Goal: Task Accomplishment & Management: Manage account settings

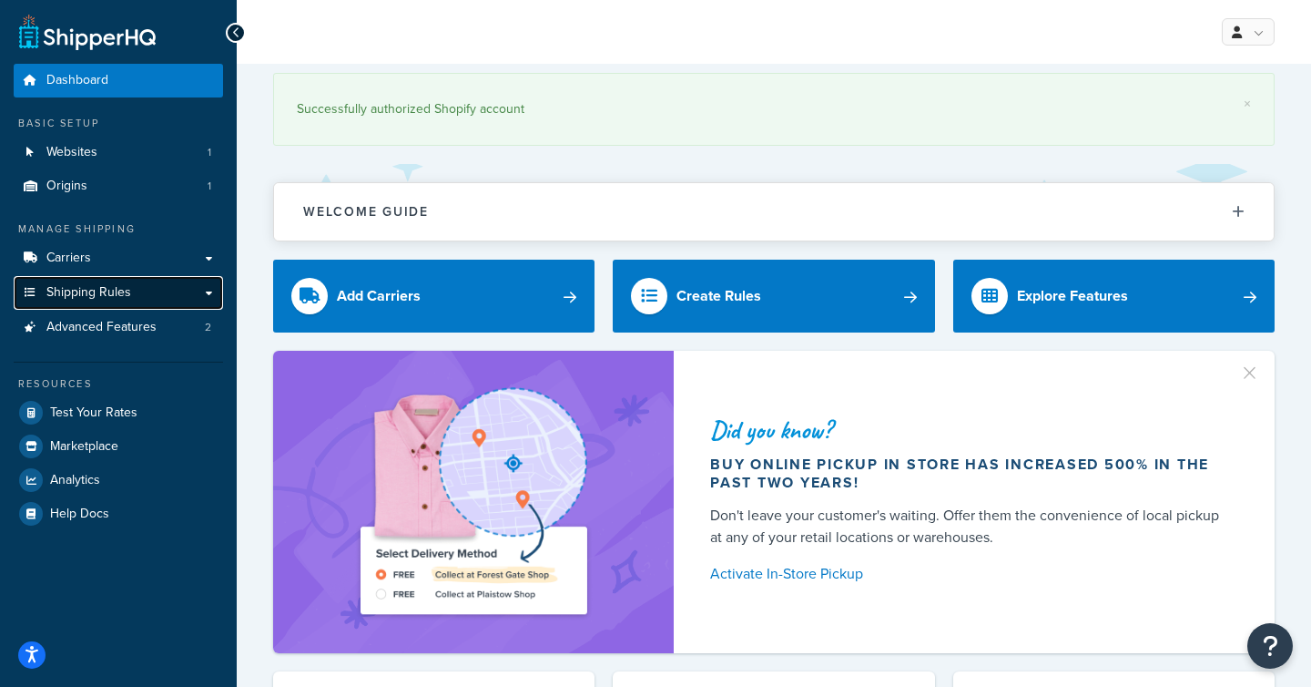
click at [120, 301] on link "Shipping Rules" at bounding box center [118, 293] width 209 height 34
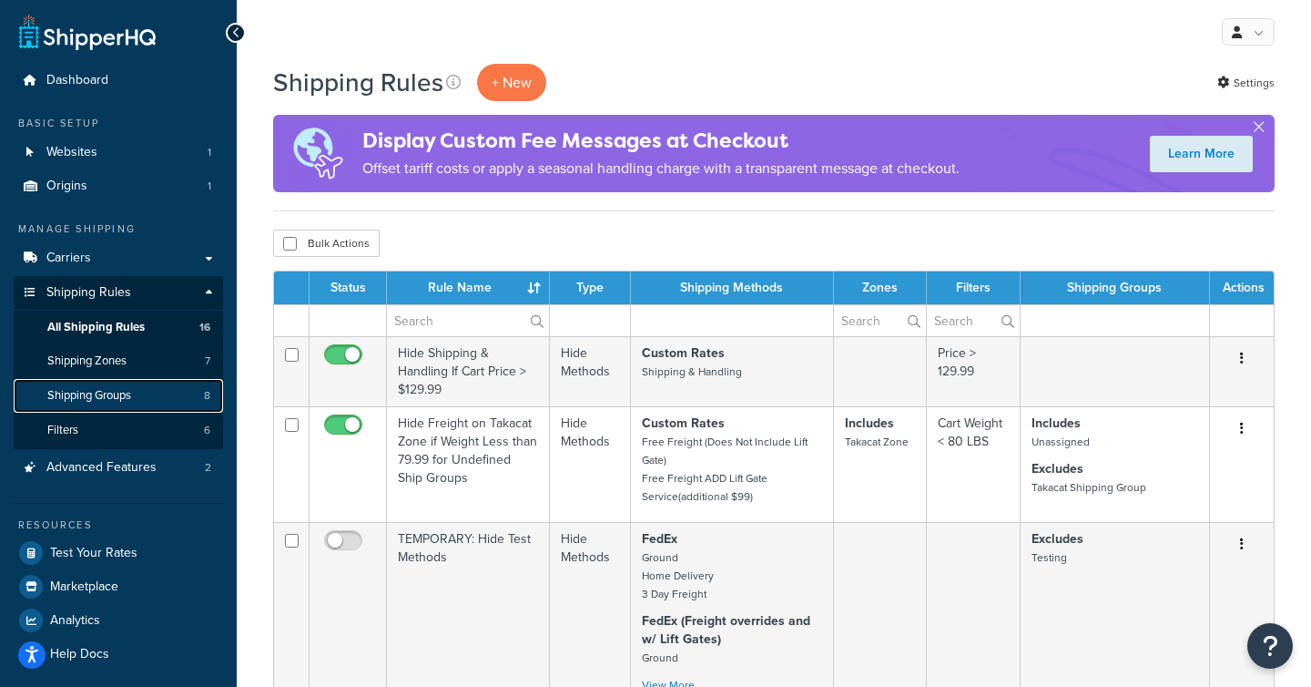
click at [98, 402] on span "Shipping Groups" at bounding box center [89, 395] width 84 height 15
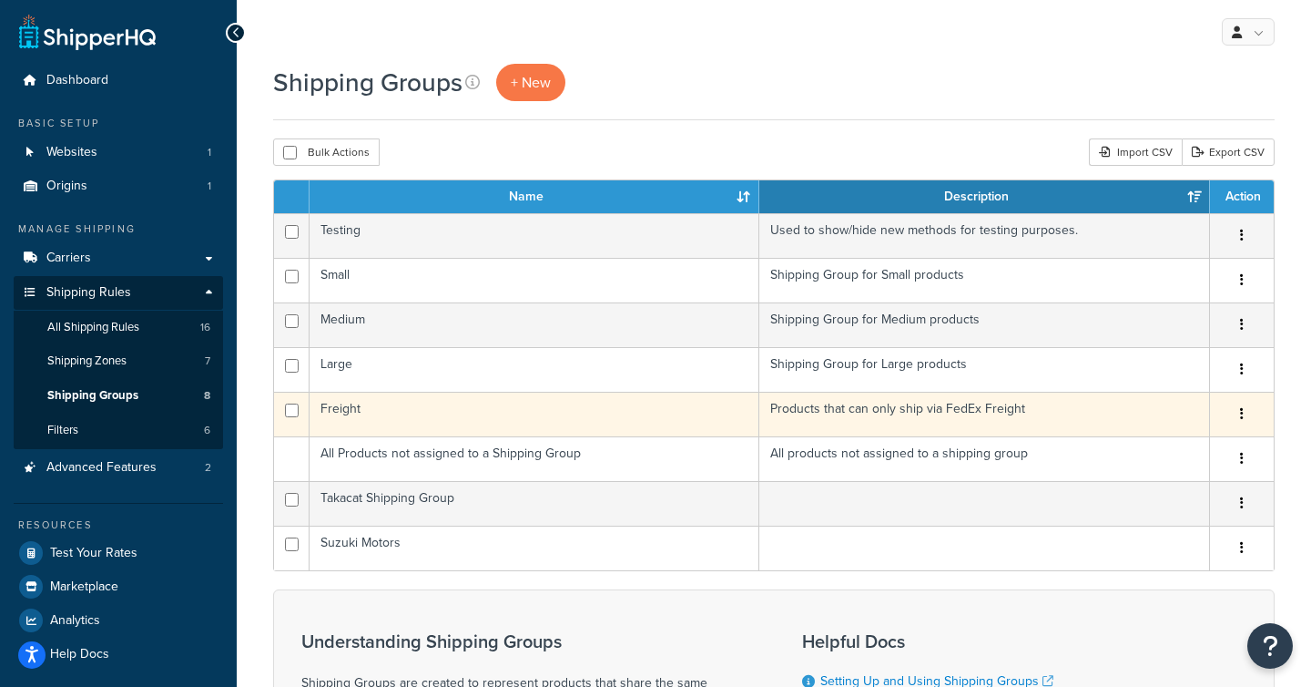
click at [479, 411] on td "Freight" at bounding box center [535, 414] width 450 height 45
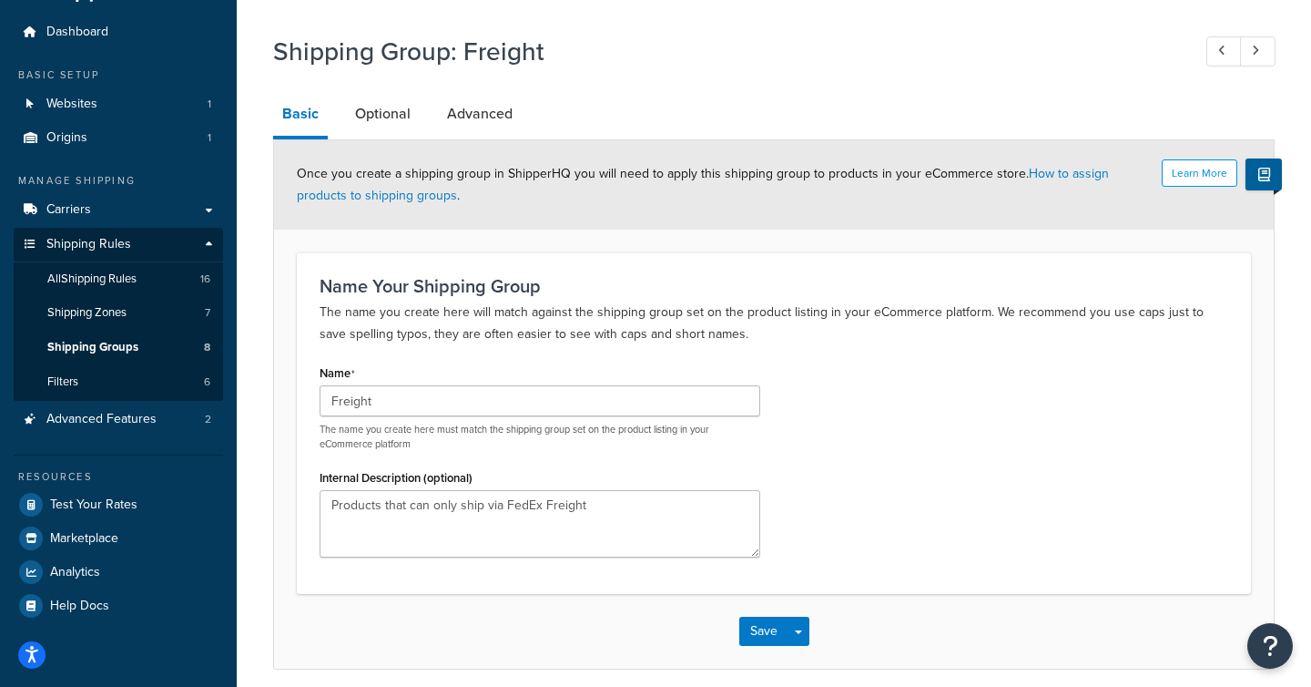
scroll to position [4, 0]
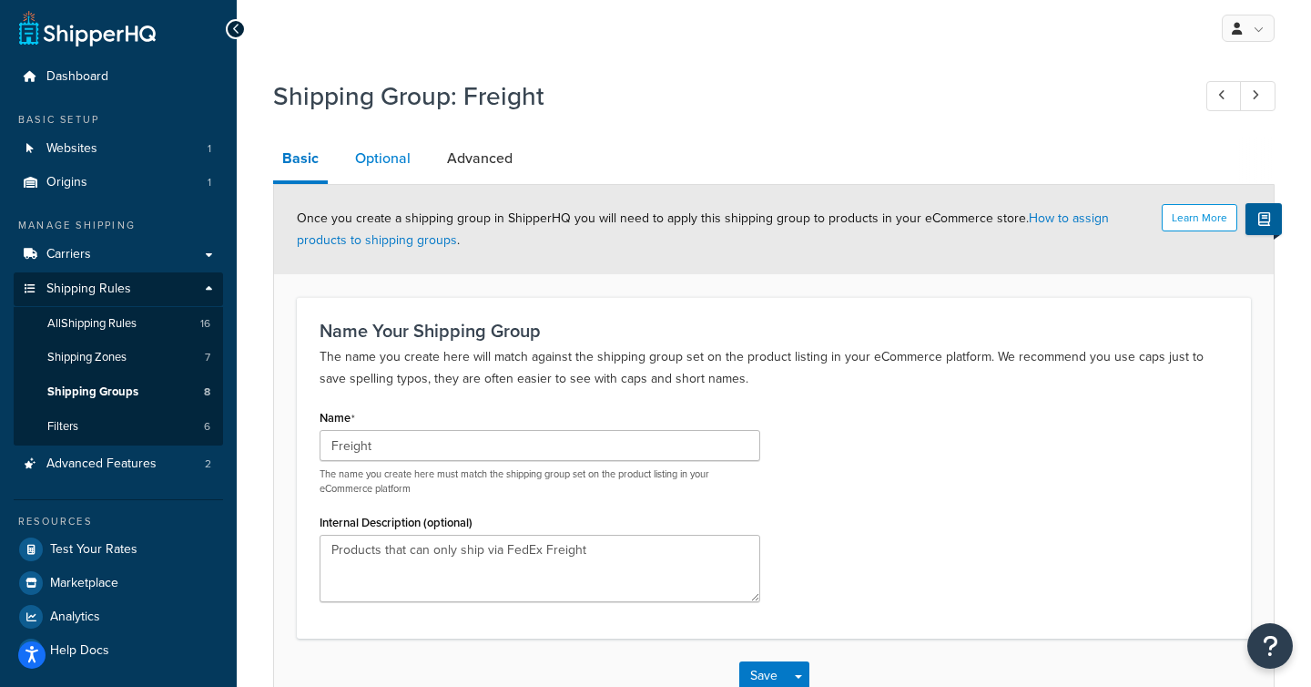
click at [383, 168] on link "Optional" at bounding box center [383, 159] width 74 height 44
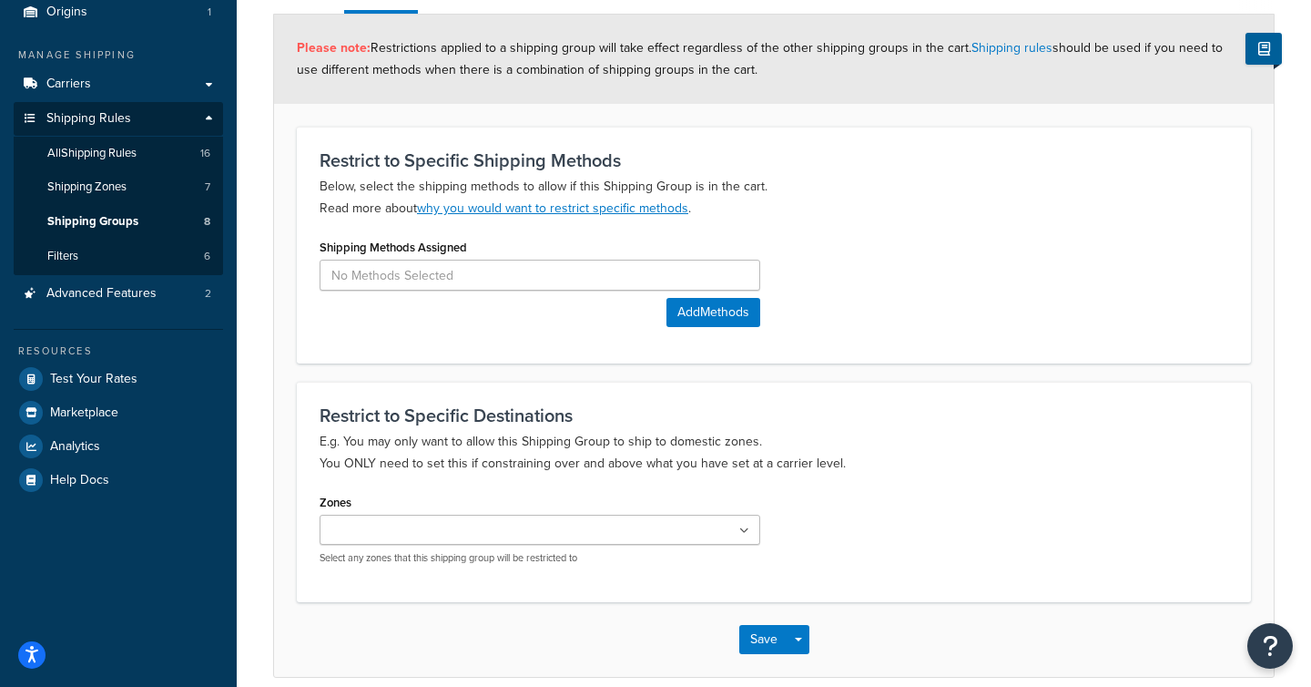
scroll to position [177, 0]
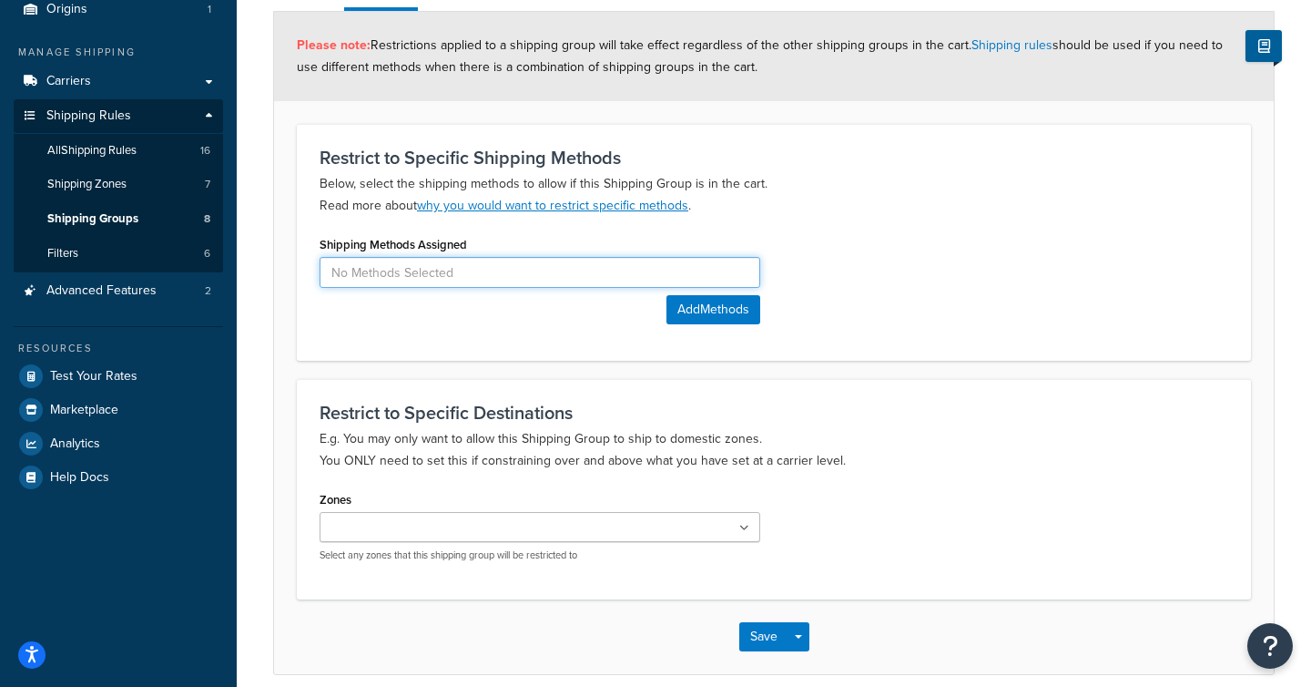
click at [589, 273] on input at bounding box center [540, 272] width 441 height 31
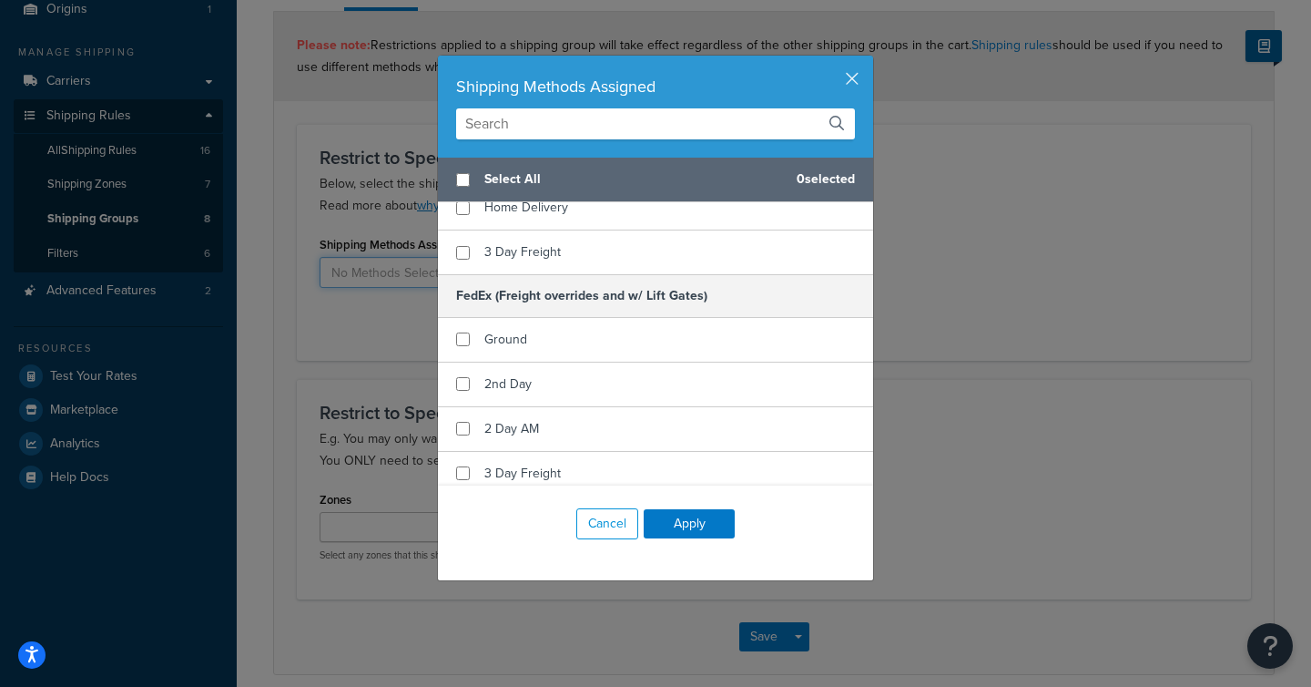
scroll to position [566, 0]
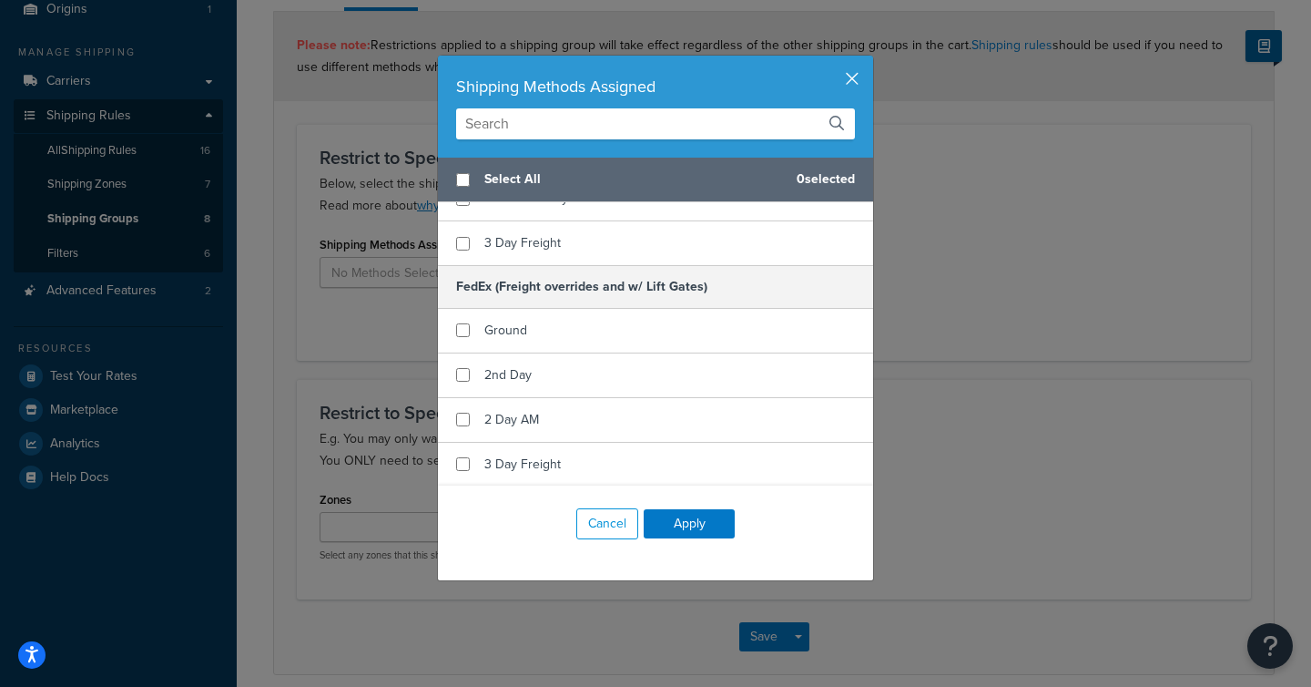
click at [869, 60] on button "button" at bounding box center [871, 58] width 5 height 5
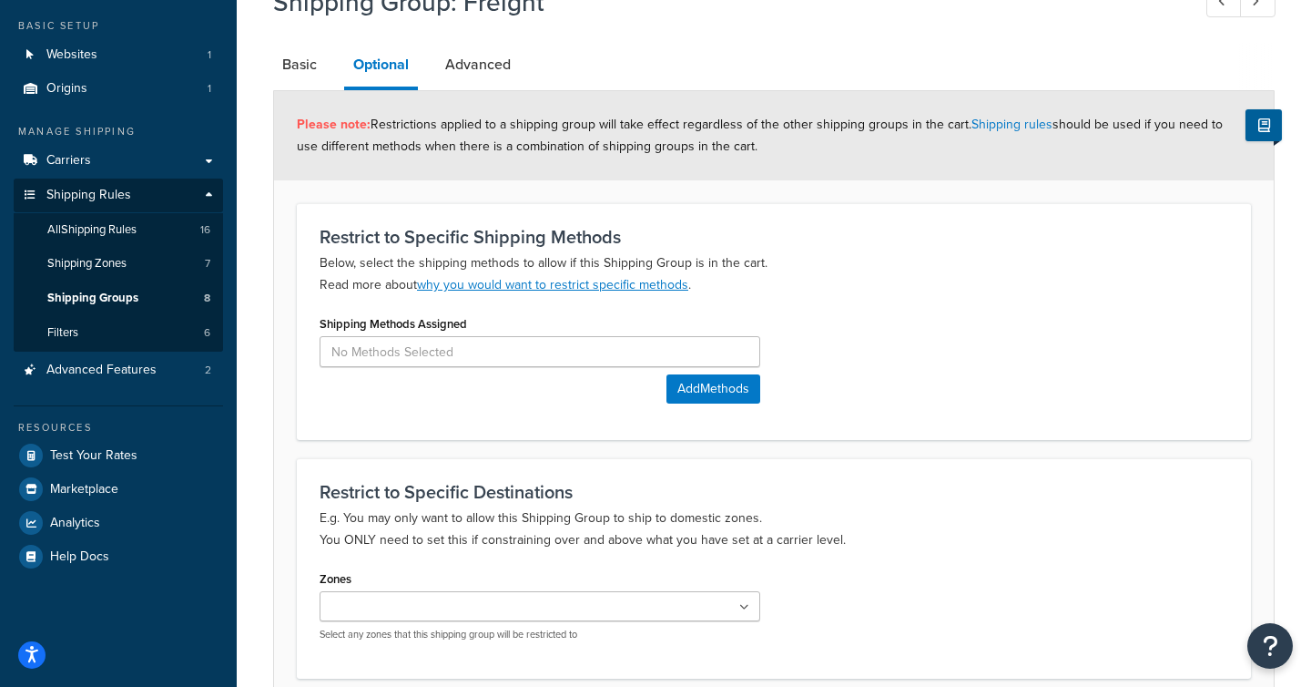
scroll to position [0, 0]
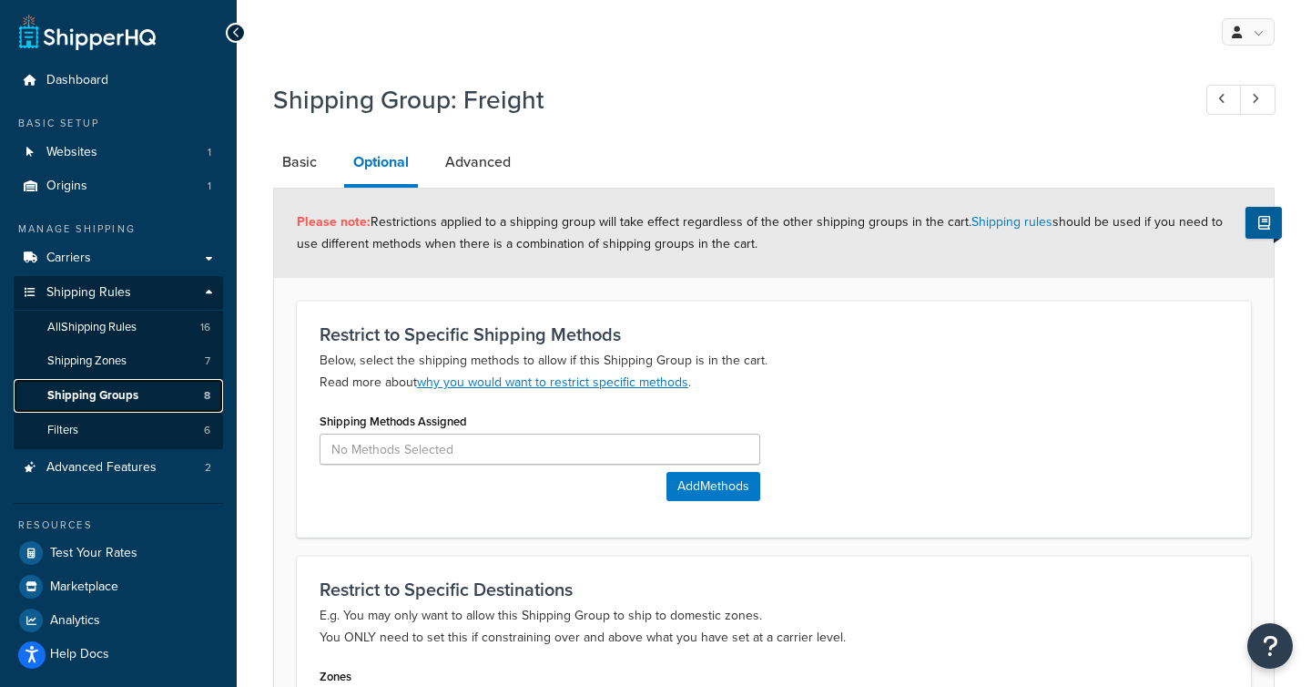
click at [87, 394] on span "Shipping Groups" at bounding box center [92, 395] width 91 height 15
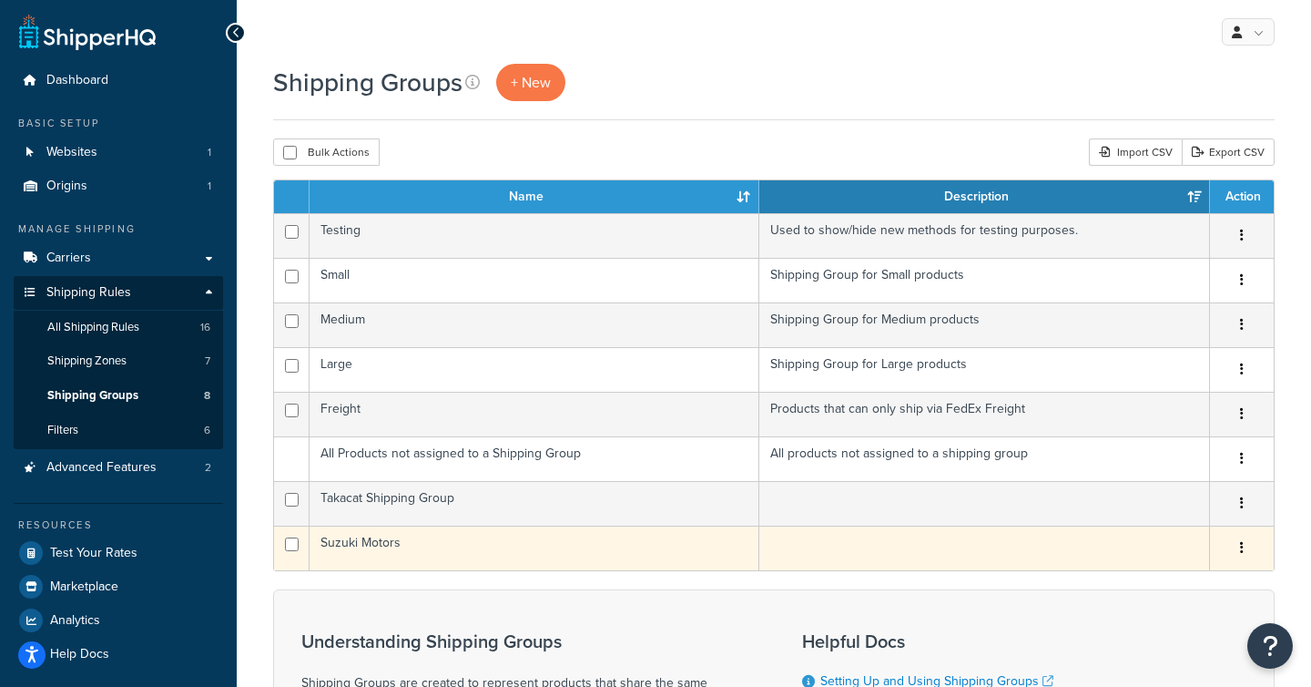
click at [459, 549] on td "Suzuki Motors" at bounding box center [535, 547] width 450 height 45
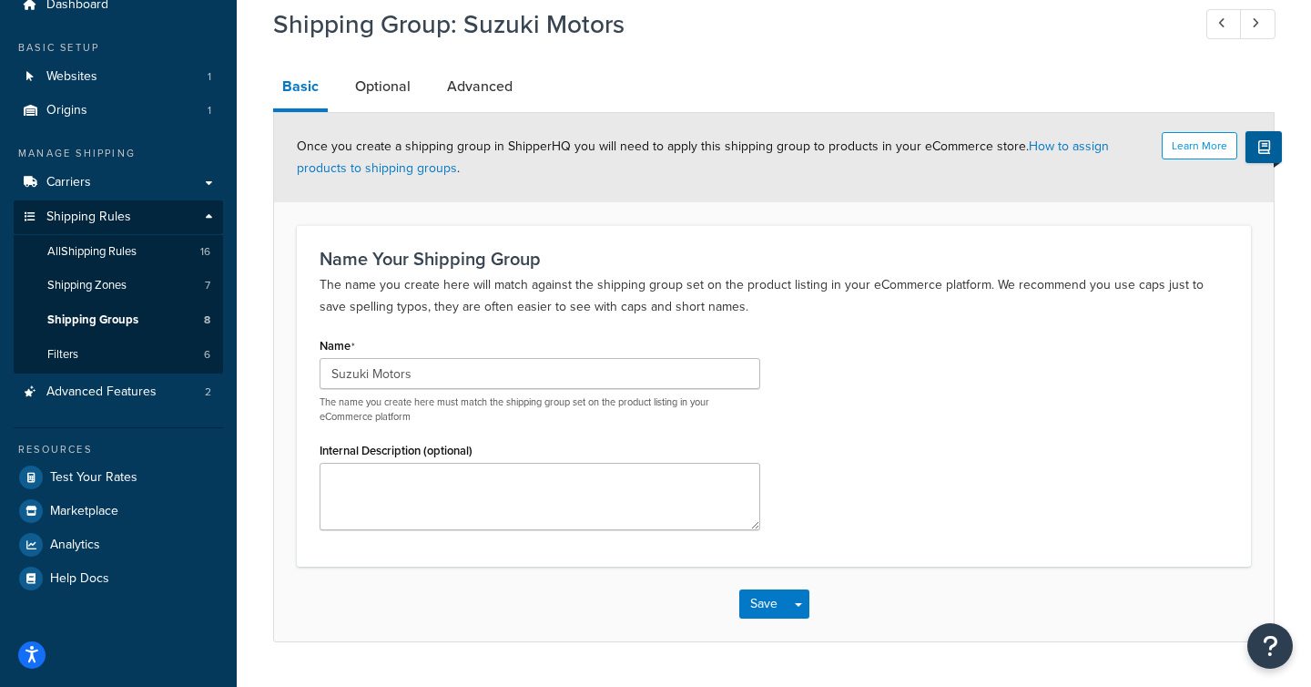
scroll to position [122, 0]
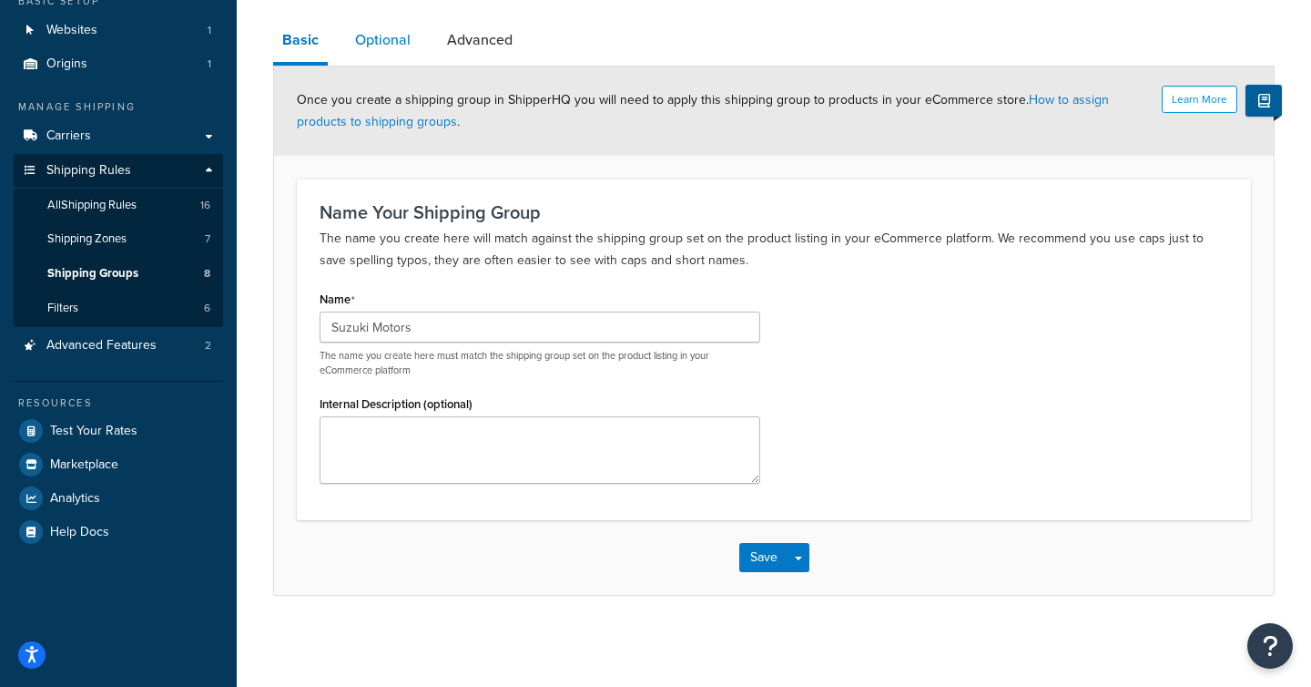
click at [383, 40] on link "Optional" at bounding box center [383, 40] width 74 height 44
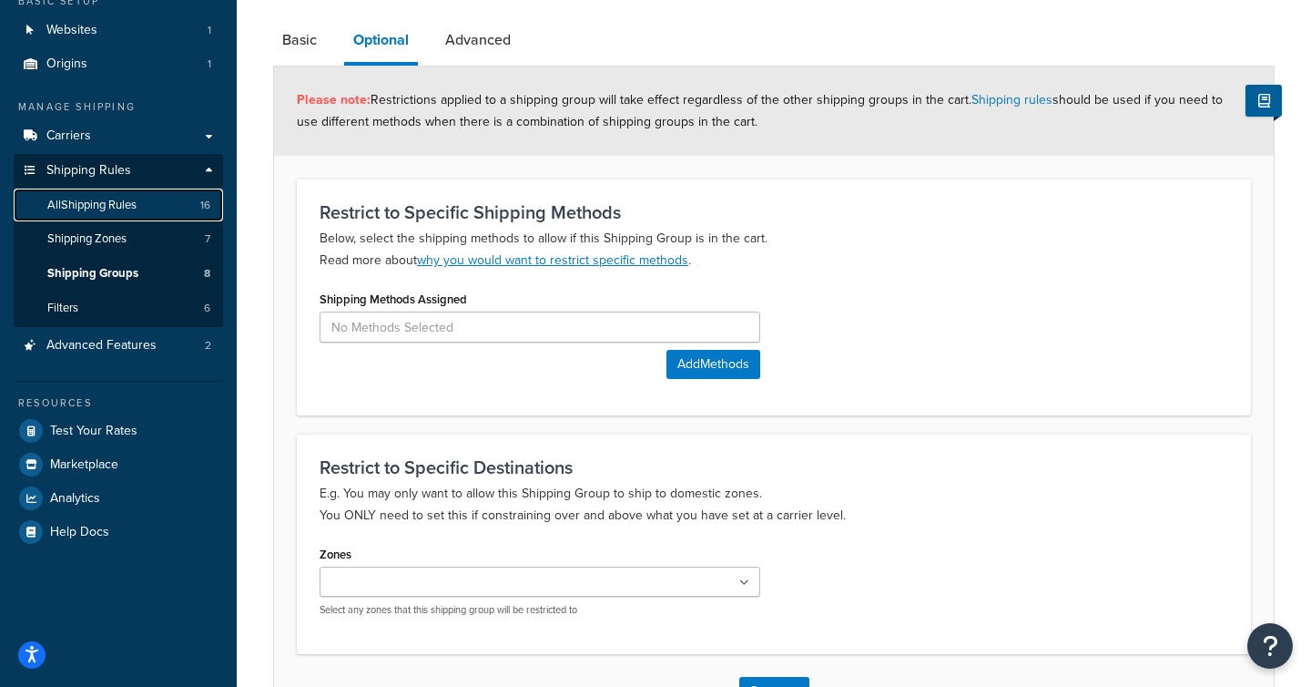
click at [99, 205] on span "All Shipping Rules" at bounding box center [91, 205] width 89 height 15
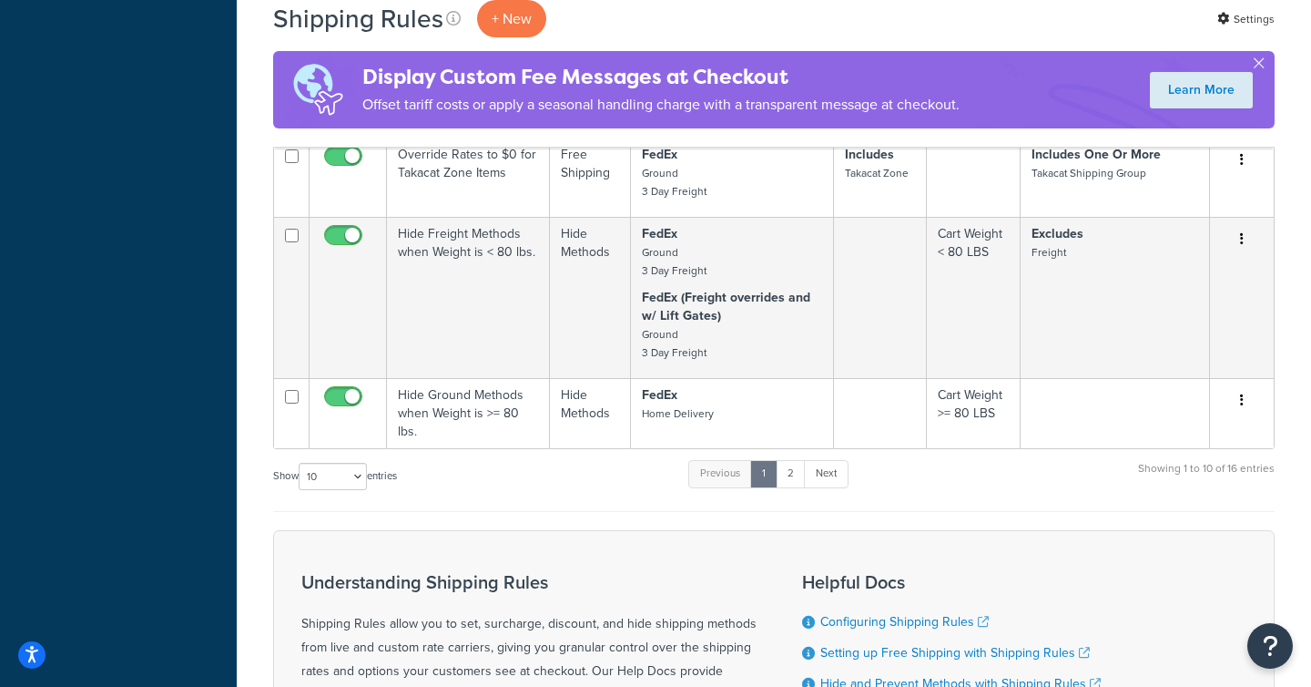
scroll to position [1251, 0]
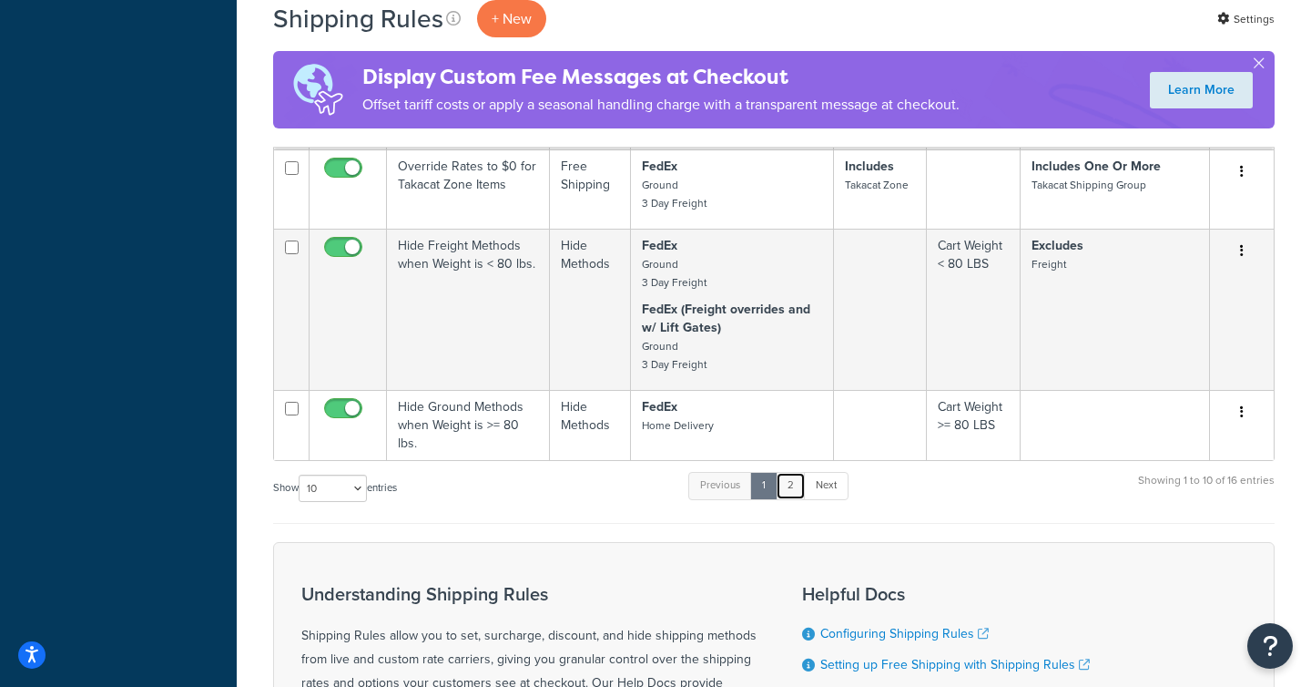
click at [797, 485] on link "2" at bounding box center [791, 485] width 30 height 27
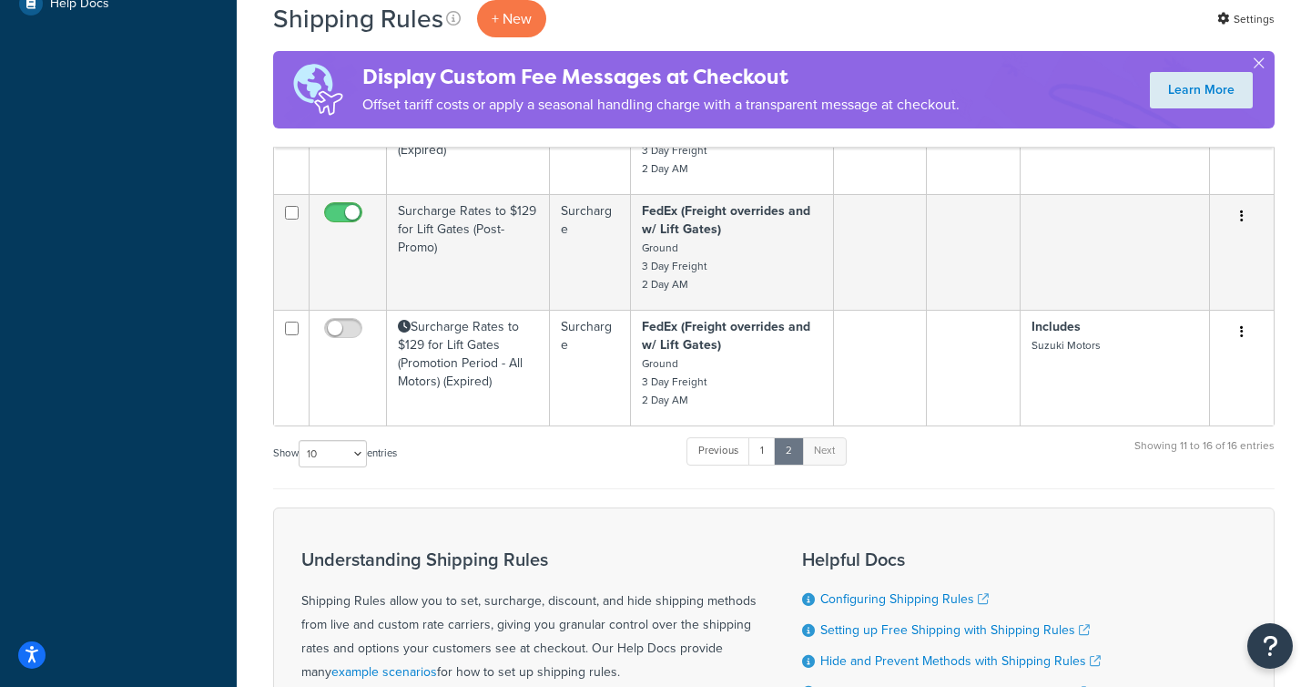
scroll to position [647, 0]
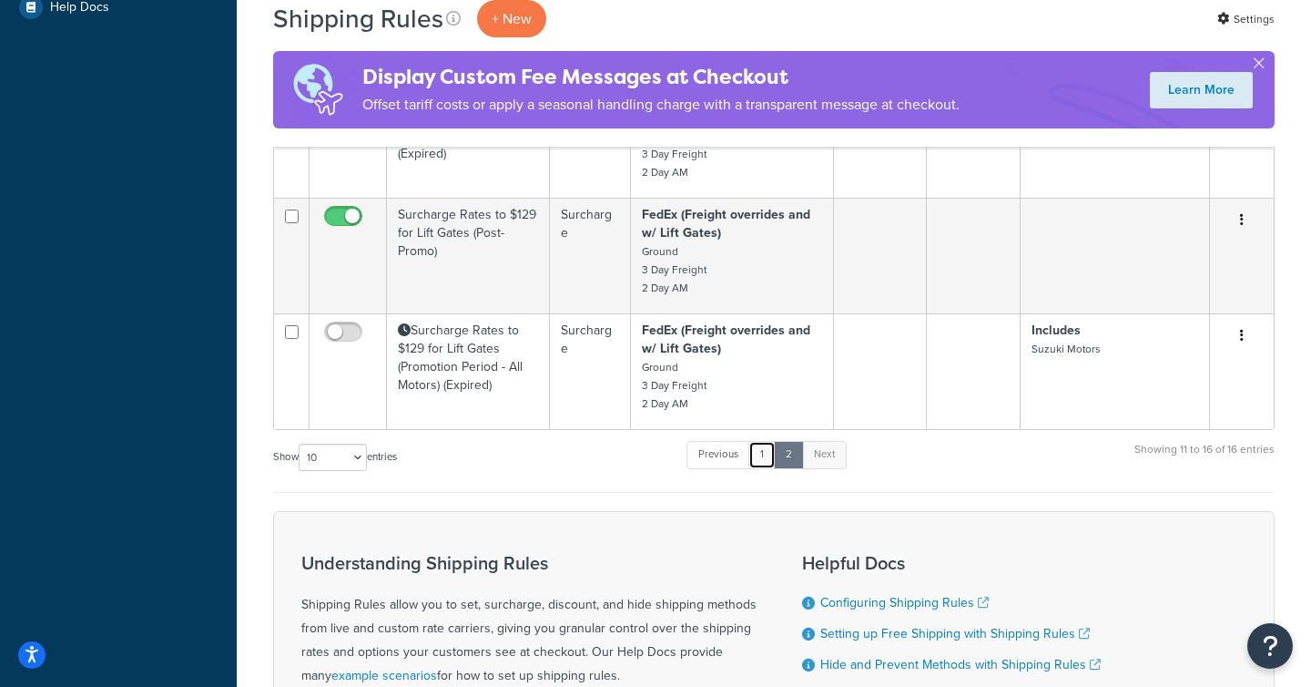
click at [772, 460] on link "1" at bounding box center [762, 454] width 27 height 27
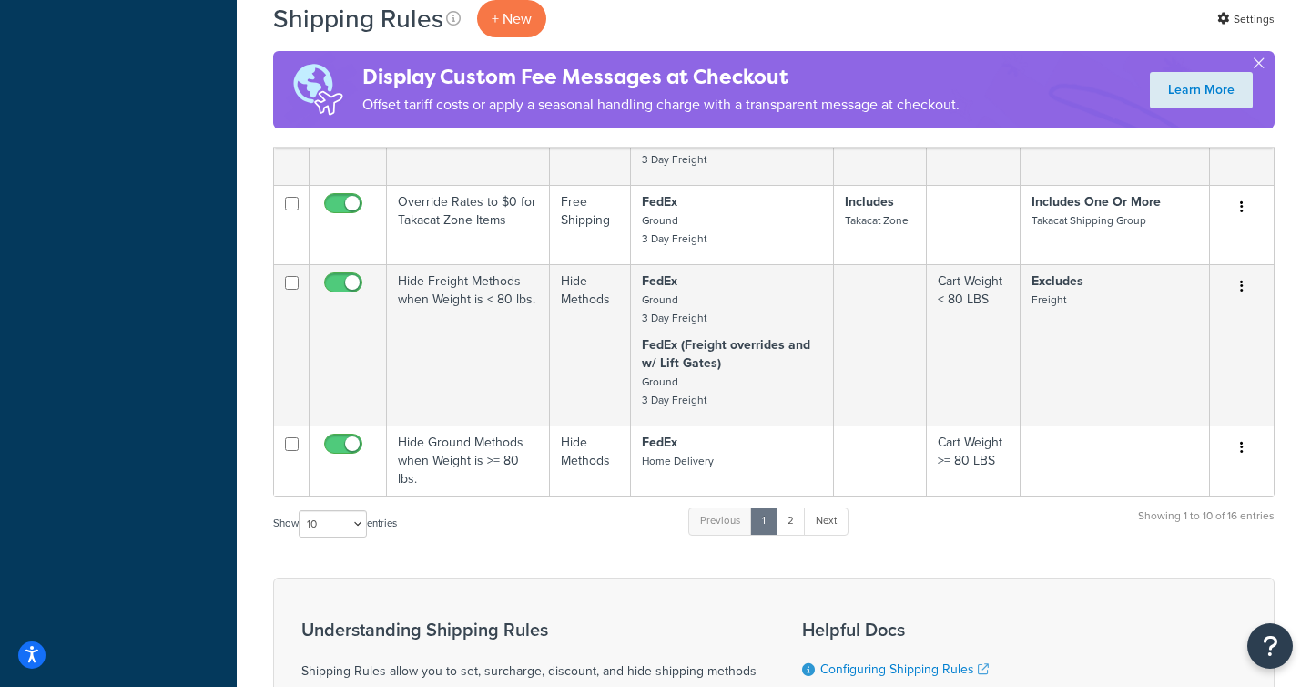
scroll to position [1223, 0]
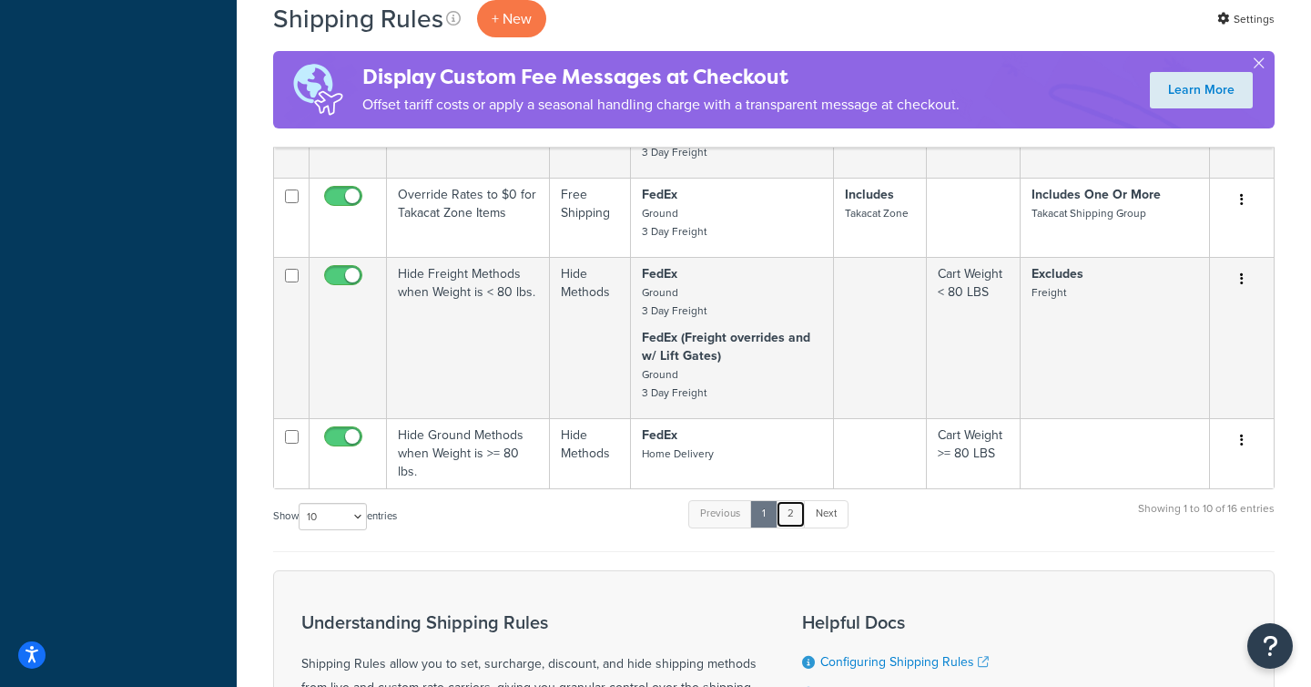
click at [789, 511] on link "2" at bounding box center [791, 513] width 30 height 27
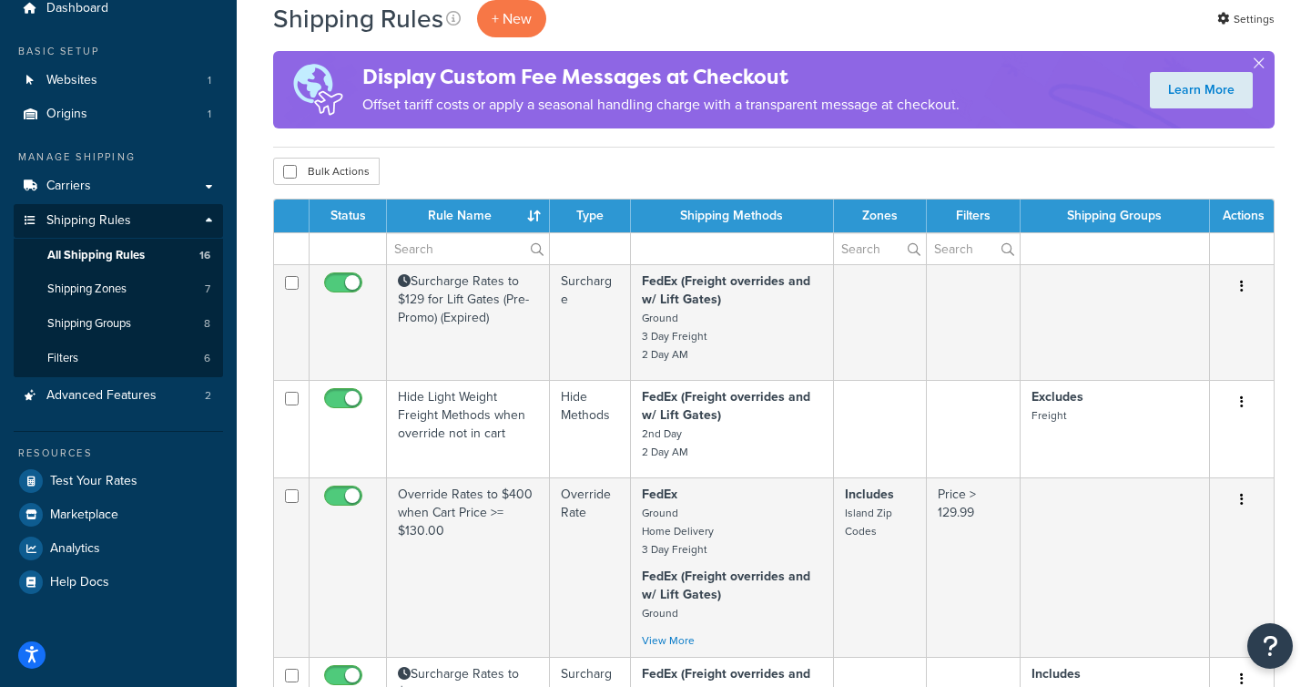
scroll to position [0, 0]
